Goal: Find contact information: Find contact information

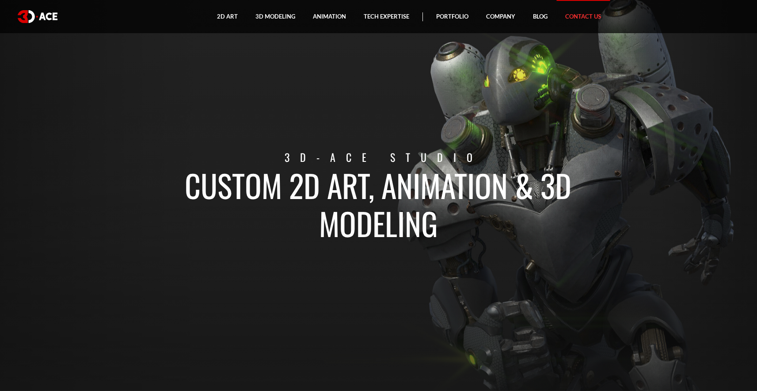
click at [581, 20] on link "Contact Us" at bounding box center [584, 16] width 54 height 33
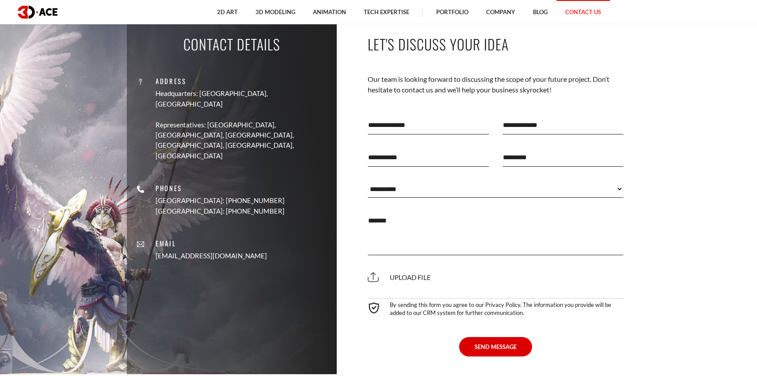
scroll to position [177, 0]
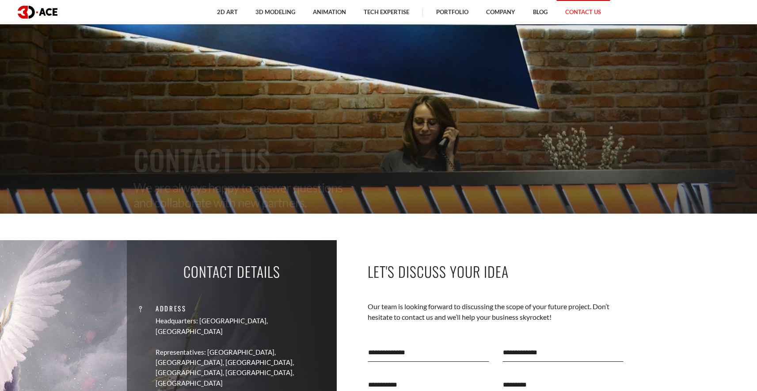
click at [570, 7] on link "Contact Us" at bounding box center [584, 12] width 54 height 24
